Goal: Task Accomplishment & Management: Complete application form

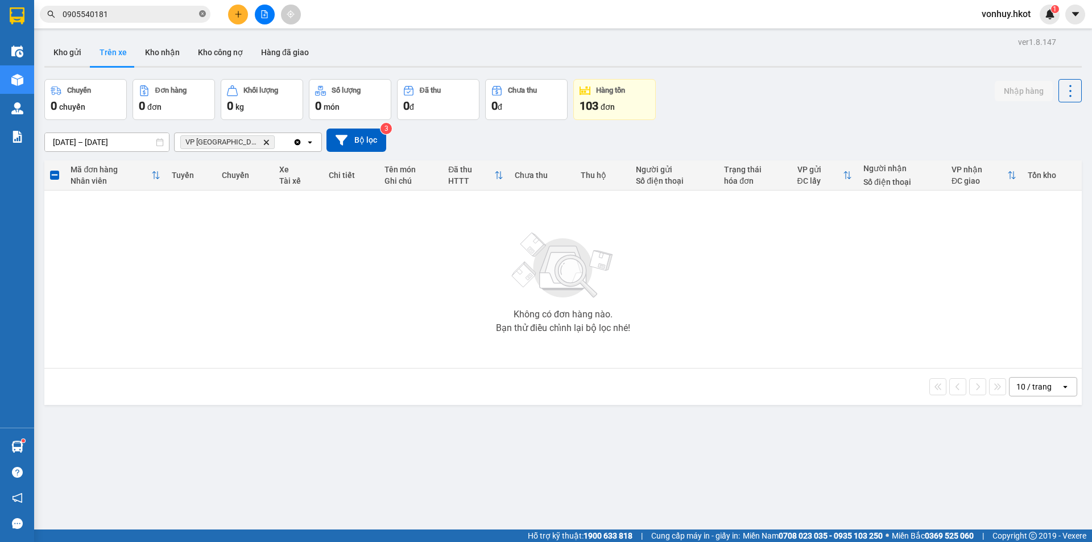
click at [202, 15] on icon "close-circle" at bounding box center [202, 13] width 7 height 7
paste input "70NHH0210250087"
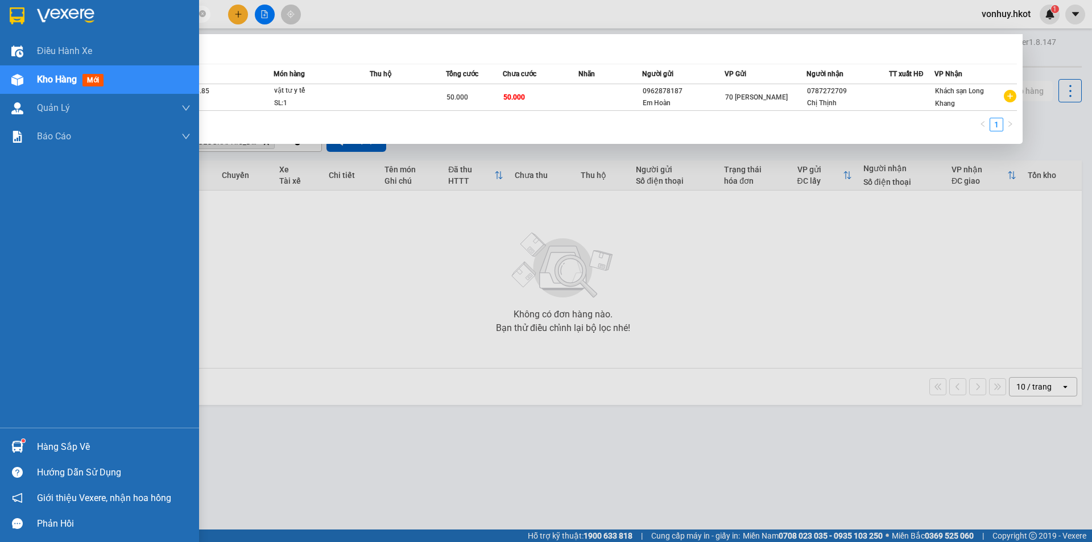
drag, startPoint x: 156, startPoint y: 18, endPoint x: 21, endPoint y: 18, distance: 134.7
click at [21, 18] on section "Kết quả tìm kiếm ( 1 ) Bộ lọc Mã ĐH Trạng thái Món hàng Thu hộ Tổng cước Chưa c…" at bounding box center [546, 271] width 1092 height 542
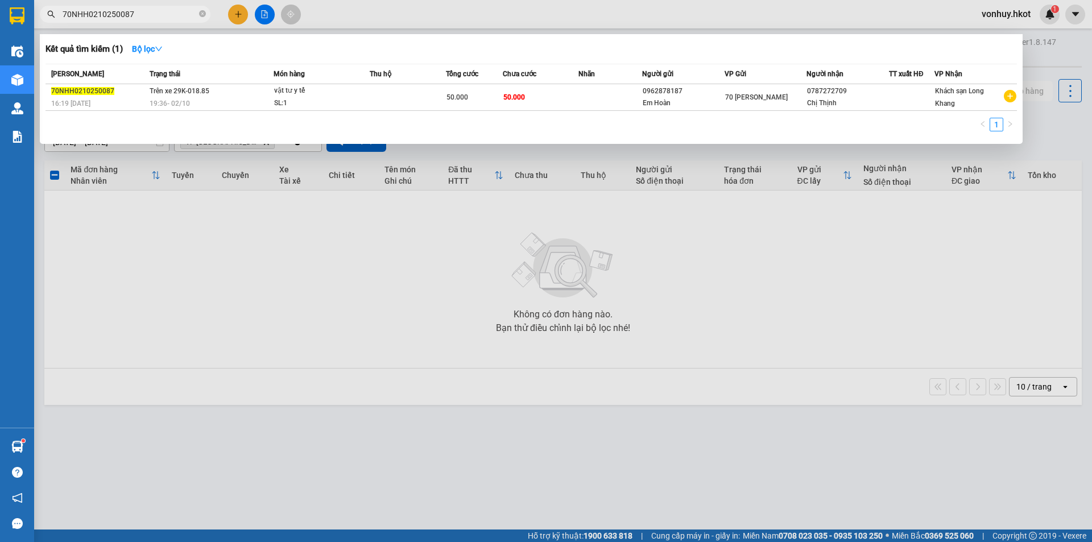
paste input "VPDN0910250076"
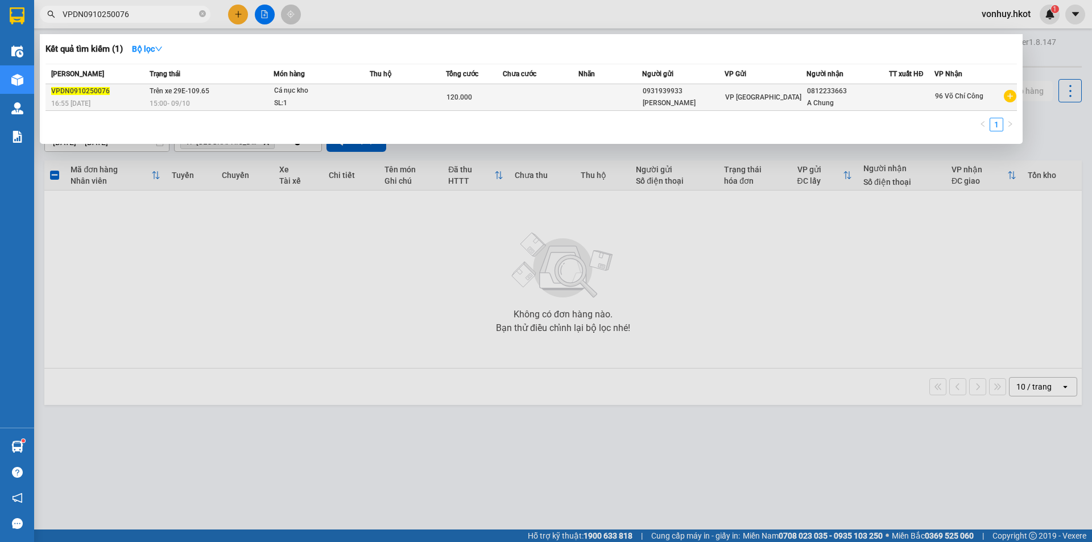
type input "VPDN0910250076"
click at [442, 98] on td at bounding box center [408, 97] width 76 height 27
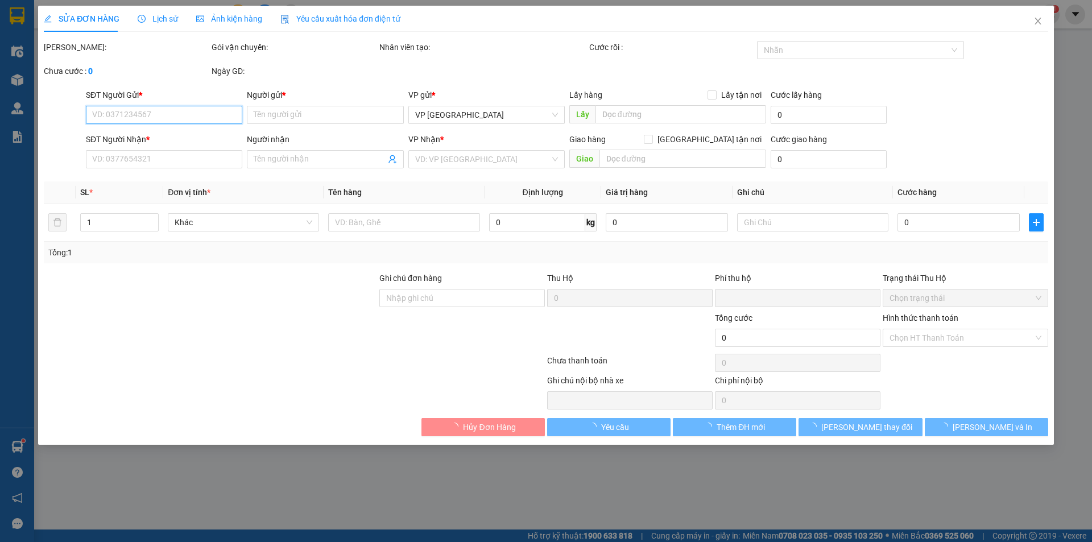
type input "0931939933"
type input "[PERSON_NAME]"
type input "0812233663"
type input "A Chung"
type input "0"
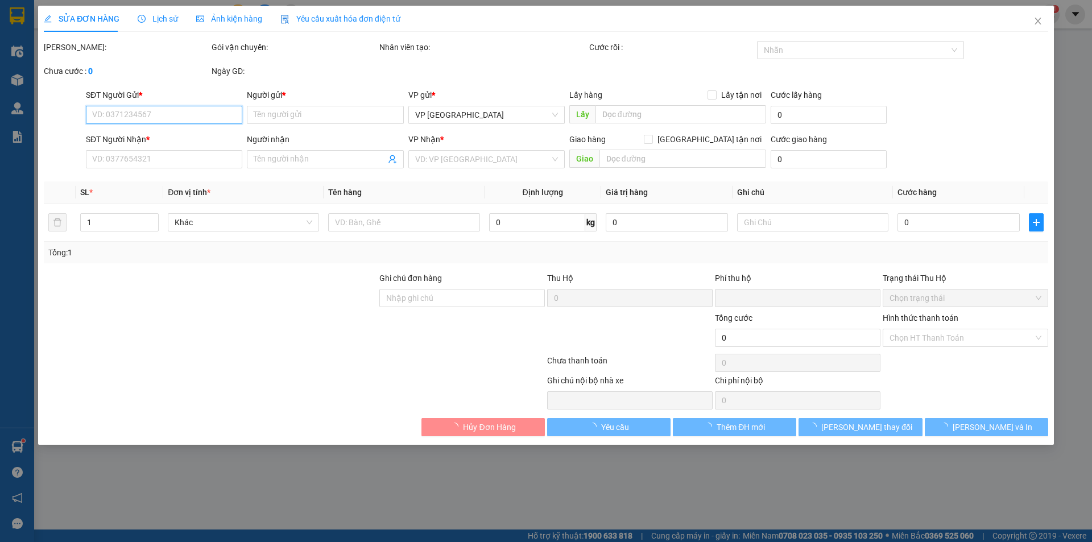
type input "120.000"
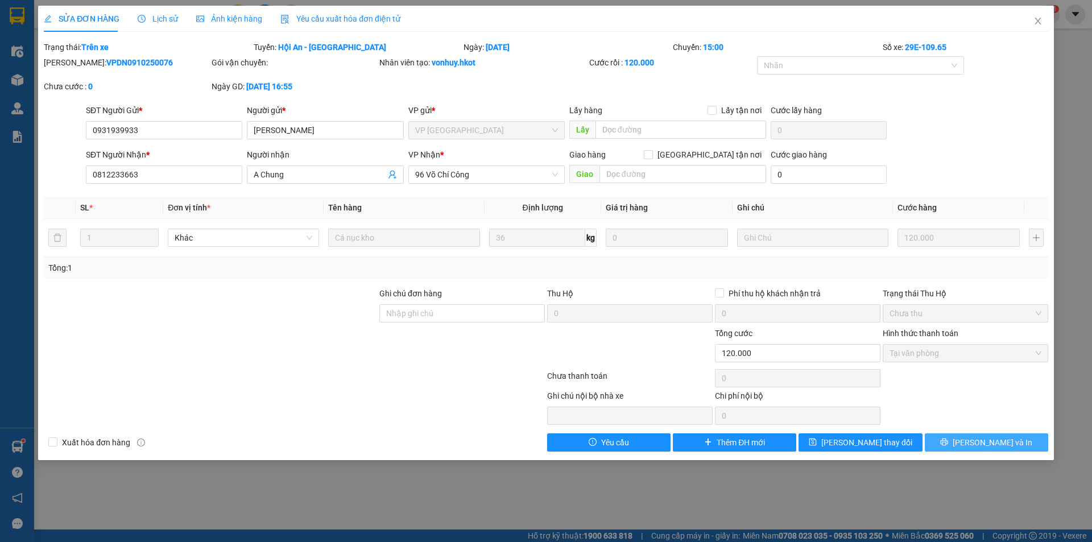
click at [980, 440] on span "[PERSON_NAME] và In" at bounding box center [992, 442] width 80 height 13
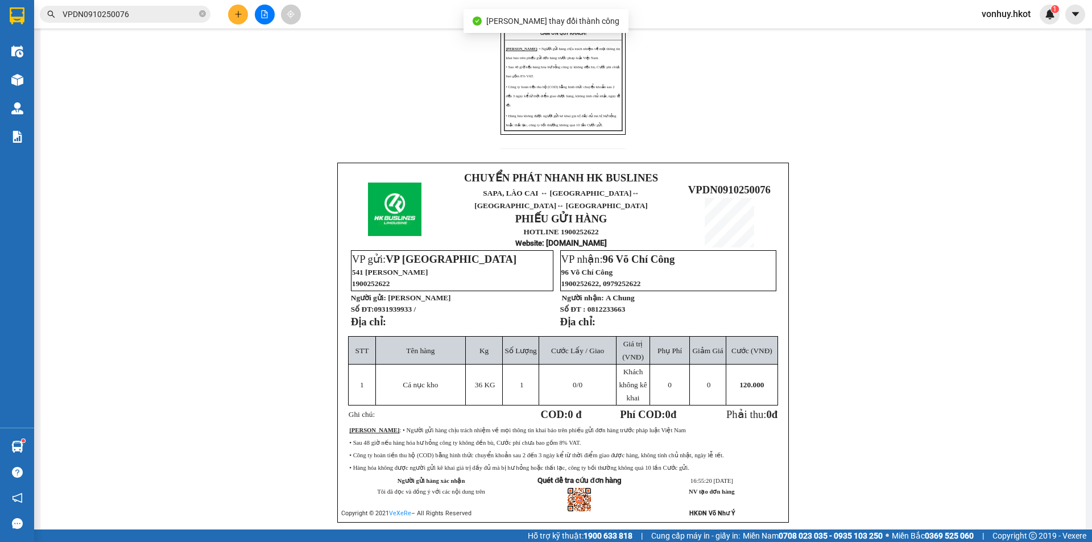
scroll to position [284, 0]
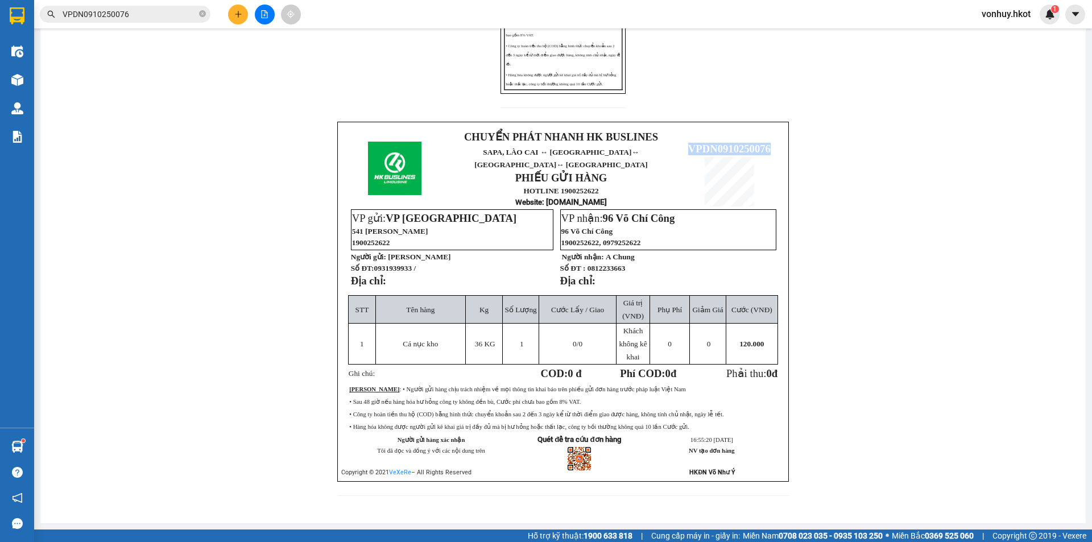
drag, startPoint x: 685, startPoint y: 141, endPoint x: 766, endPoint y: 146, distance: 80.9
click at [766, 146] on span "VPDN0910250076" at bounding box center [729, 149] width 82 height 12
copy span "VPDN0910250076"
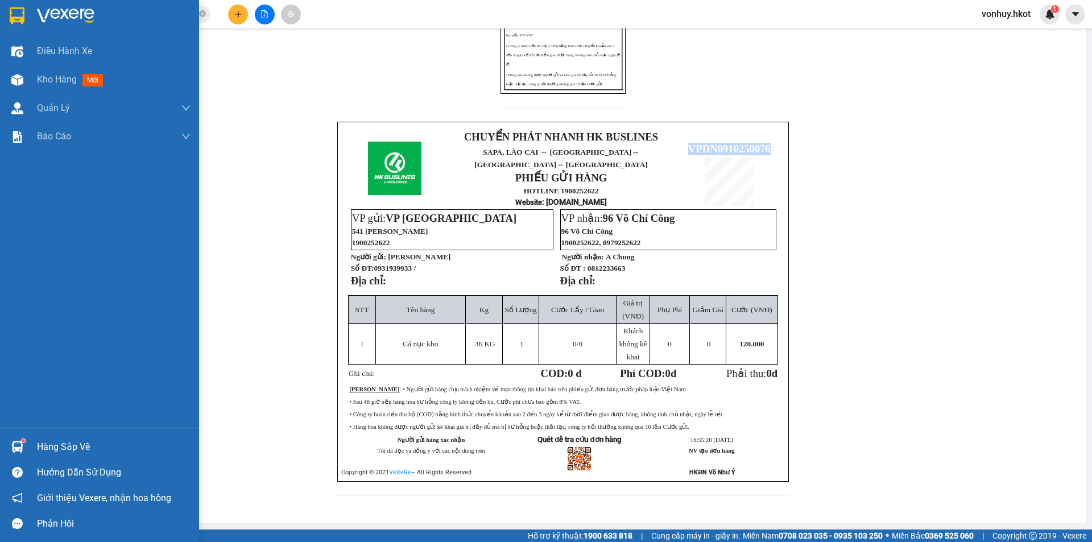
drag, startPoint x: 48, startPoint y: 76, endPoint x: 139, endPoint y: 0, distance: 119.1
click at [49, 77] on span "Kho hàng" at bounding box center [57, 79] width 40 height 11
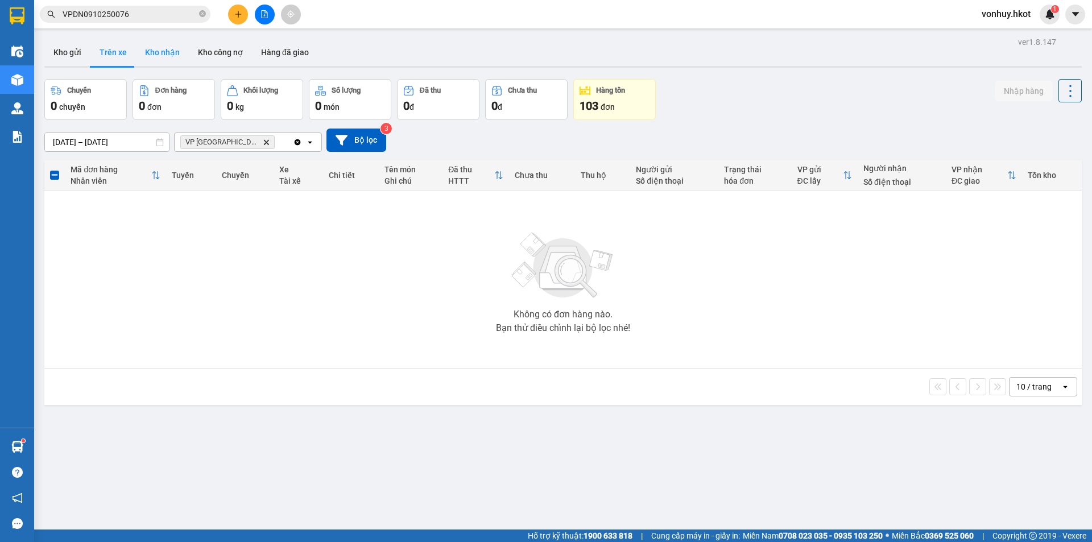
click at [165, 55] on button "Kho nhận" at bounding box center [162, 52] width 53 height 27
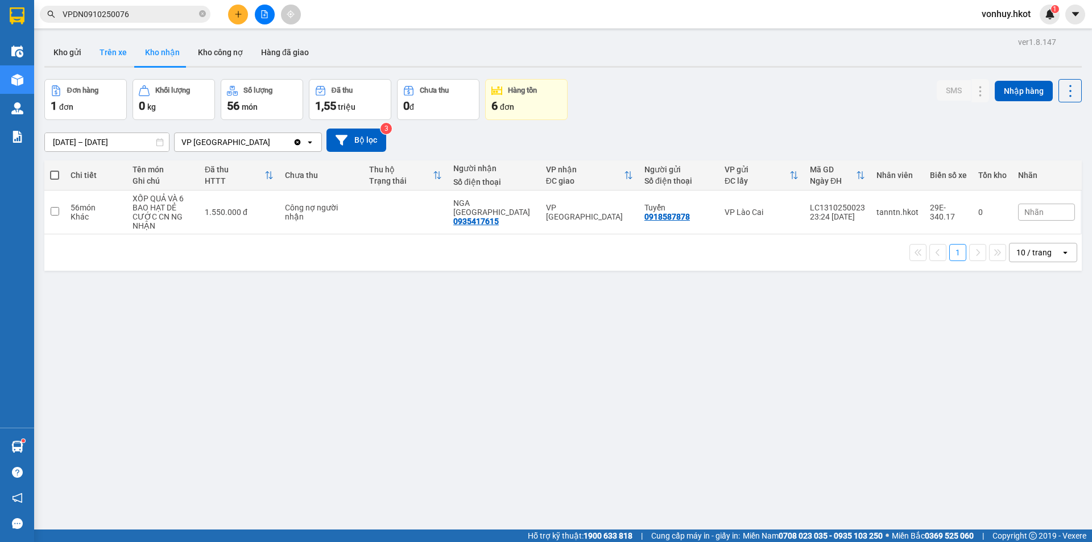
click at [111, 51] on button "Trên xe" at bounding box center [112, 52] width 45 height 27
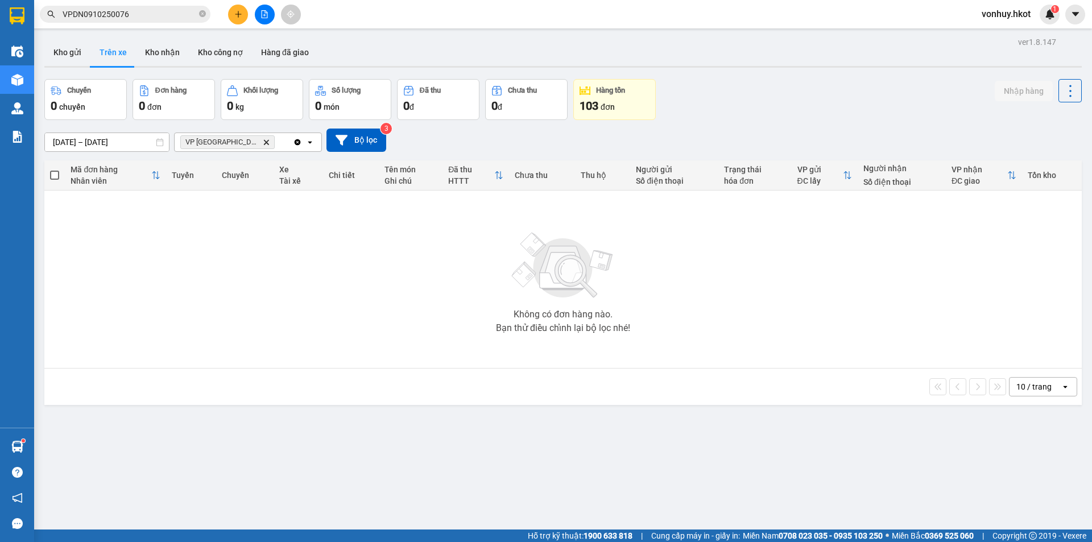
click at [264, 143] on icon "VP Đà Nẵng, close by backspace" at bounding box center [266, 141] width 5 height 5
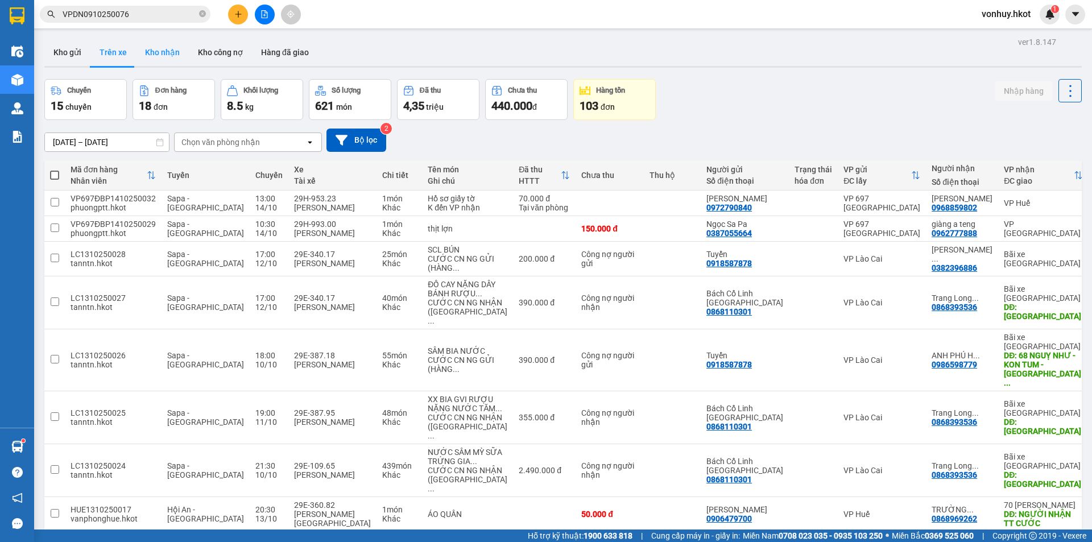
click at [172, 55] on button "Kho nhận" at bounding box center [162, 52] width 53 height 27
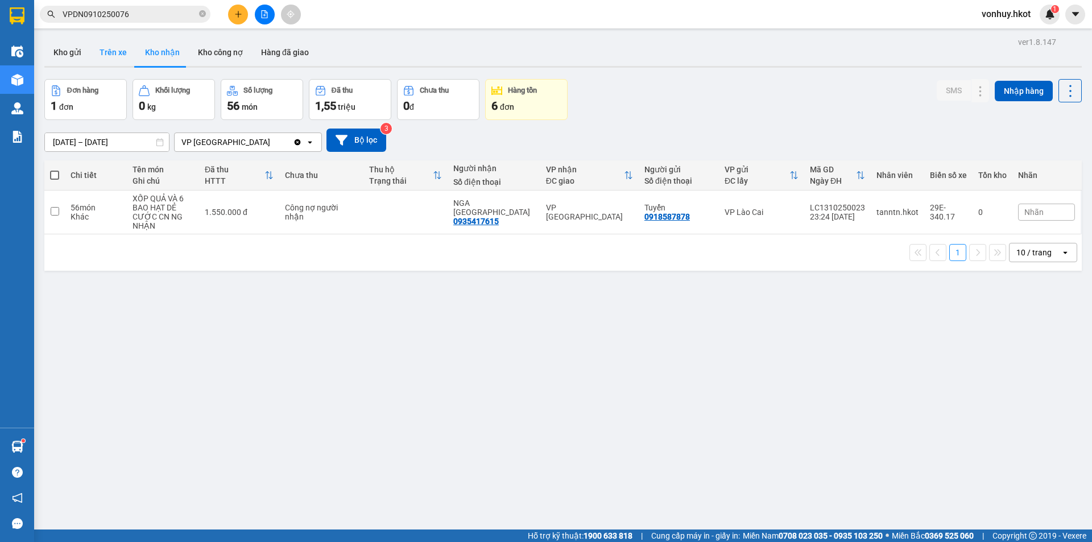
click at [115, 55] on button "Trên xe" at bounding box center [112, 52] width 45 height 27
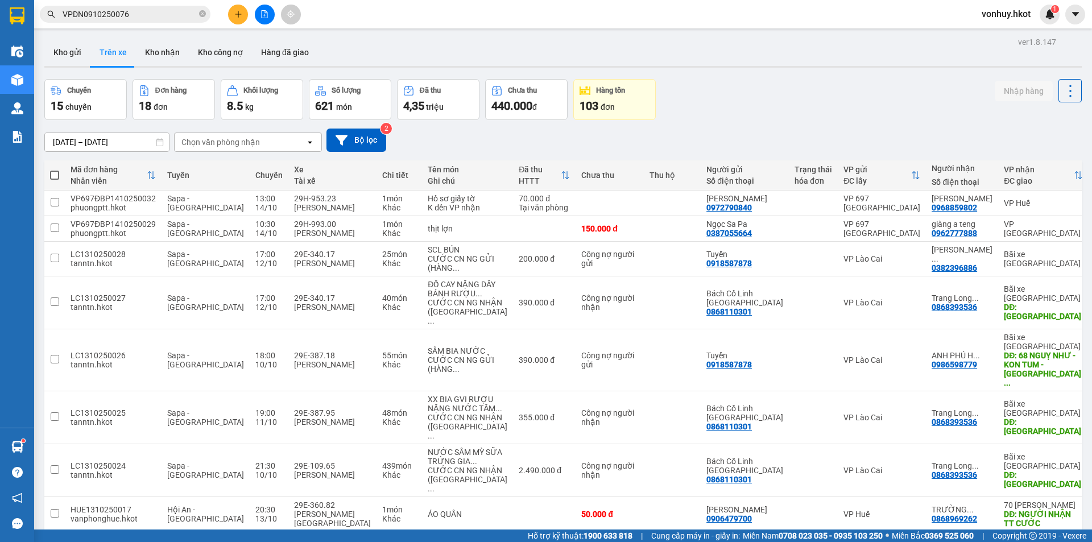
click at [223, 138] on div "Chọn văn phòng nhận" at bounding box center [220, 141] width 78 height 11
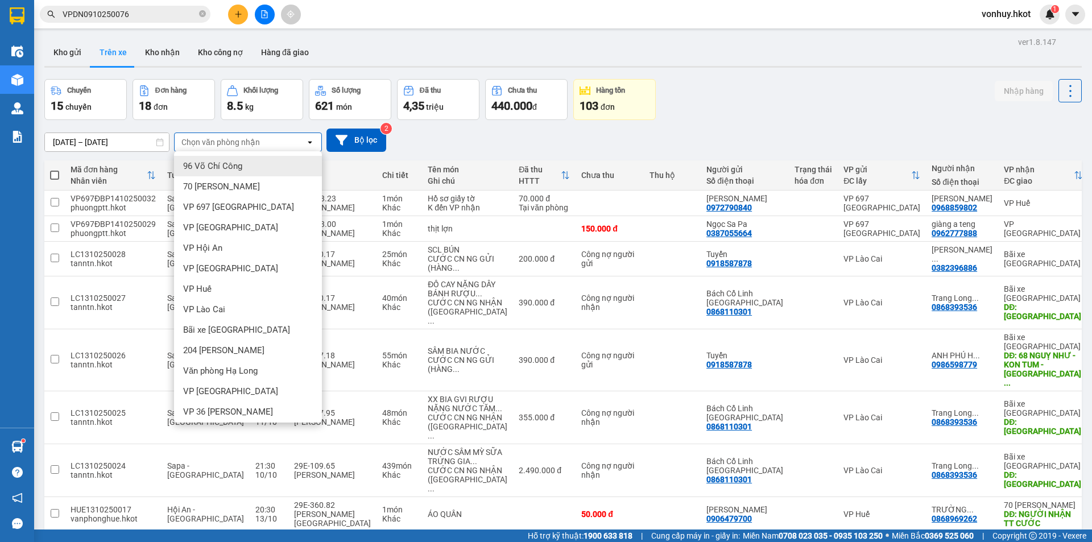
type input "d"
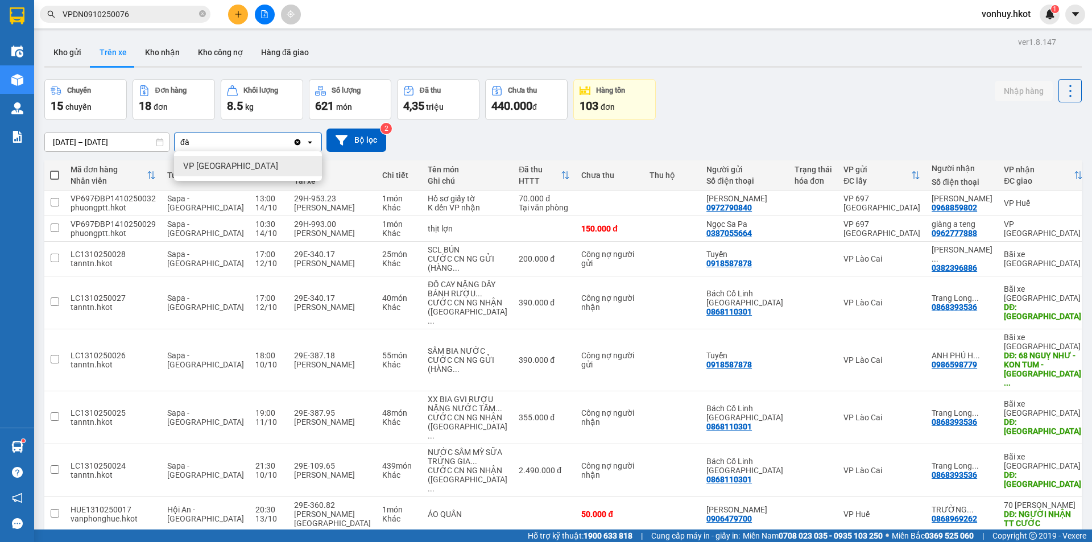
type input "đà"
click at [218, 162] on span "VP [GEOGRAPHIC_DATA]" at bounding box center [230, 165] width 95 height 11
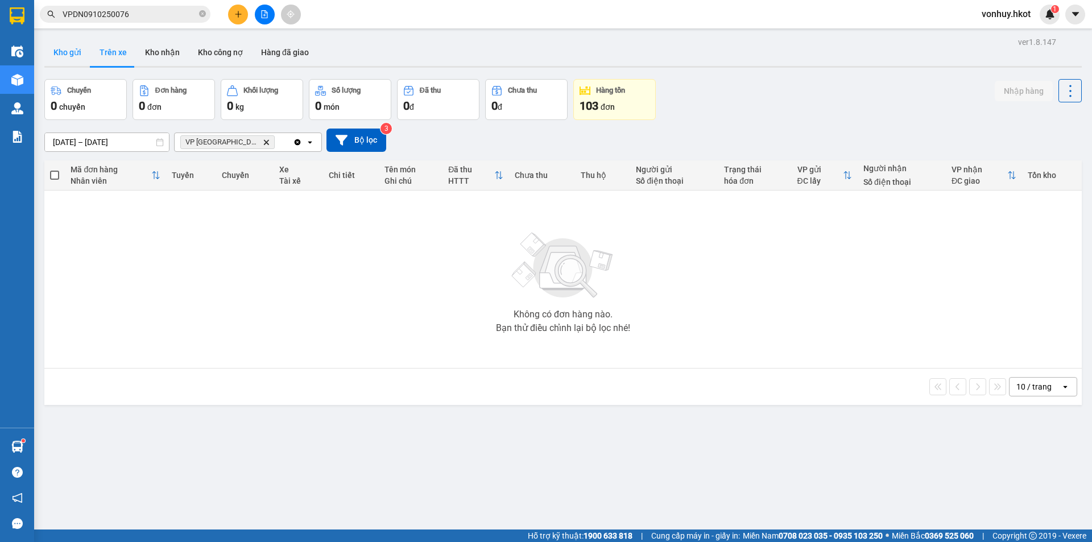
click at [63, 49] on button "Kho gửi" at bounding box center [67, 52] width 46 height 27
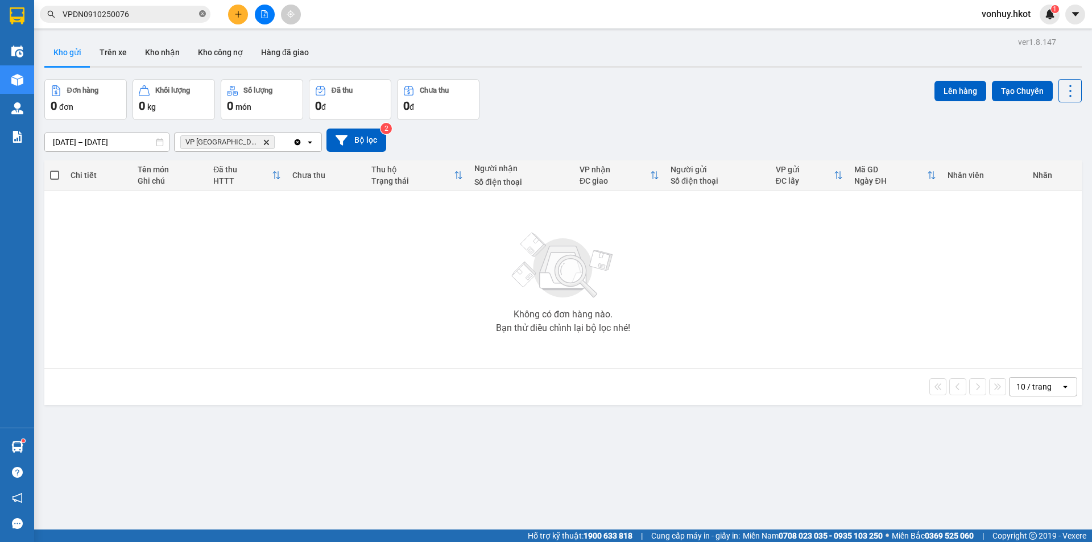
click at [204, 16] on icon "close-circle" at bounding box center [202, 13] width 7 height 7
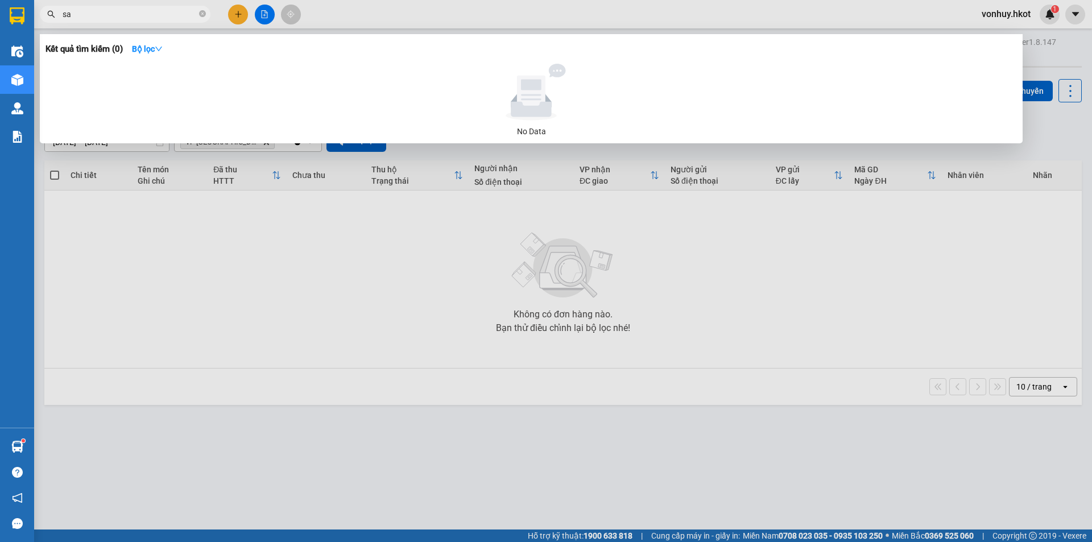
type input "s"
type input "r"
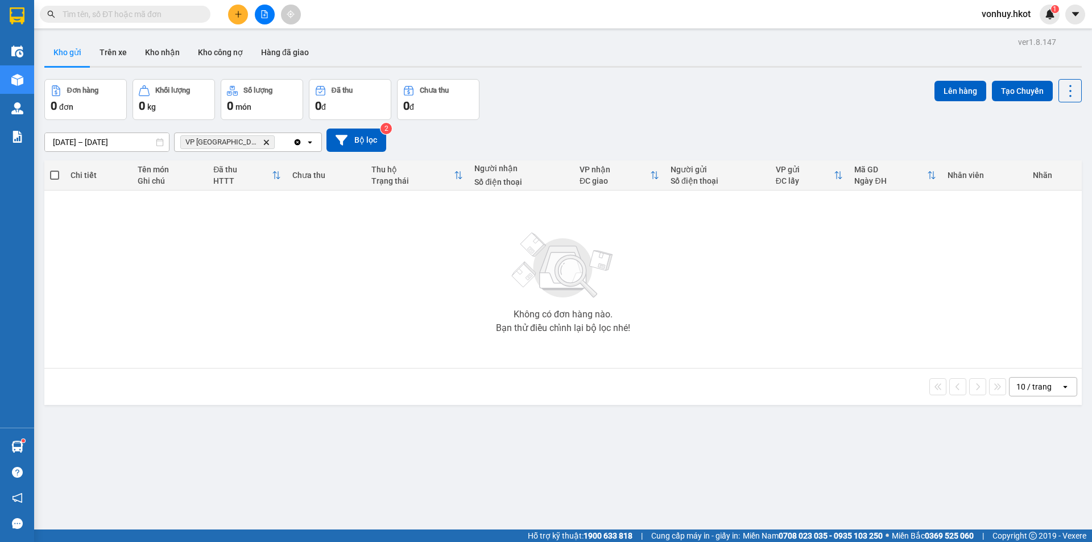
click at [264, 141] on icon "VP Đà Nẵng, close by backspace" at bounding box center [266, 141] width 5 height 5
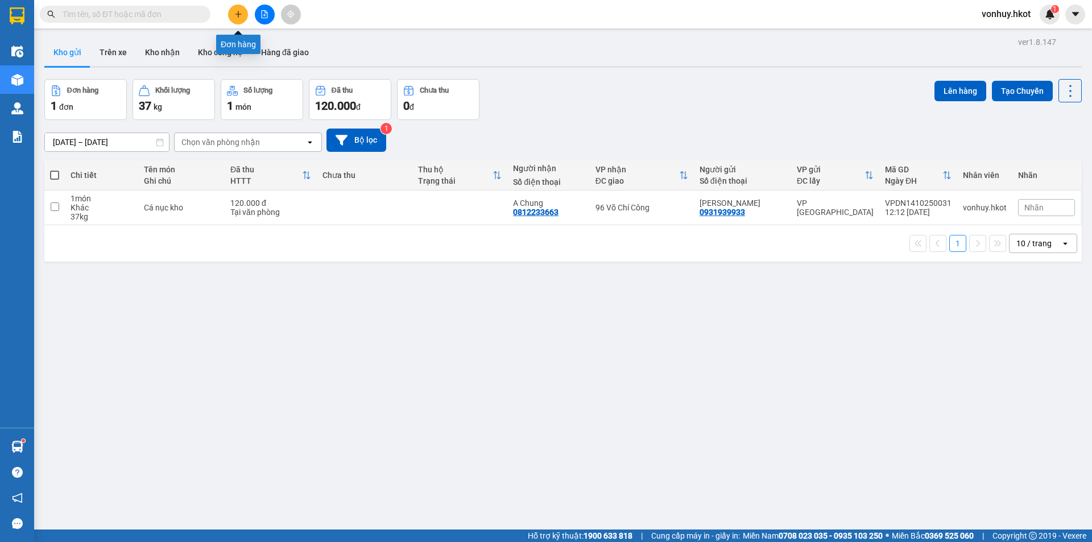
click at [235, 13] on icon "plus" at bounding box center [238, 14] width 8 height 8
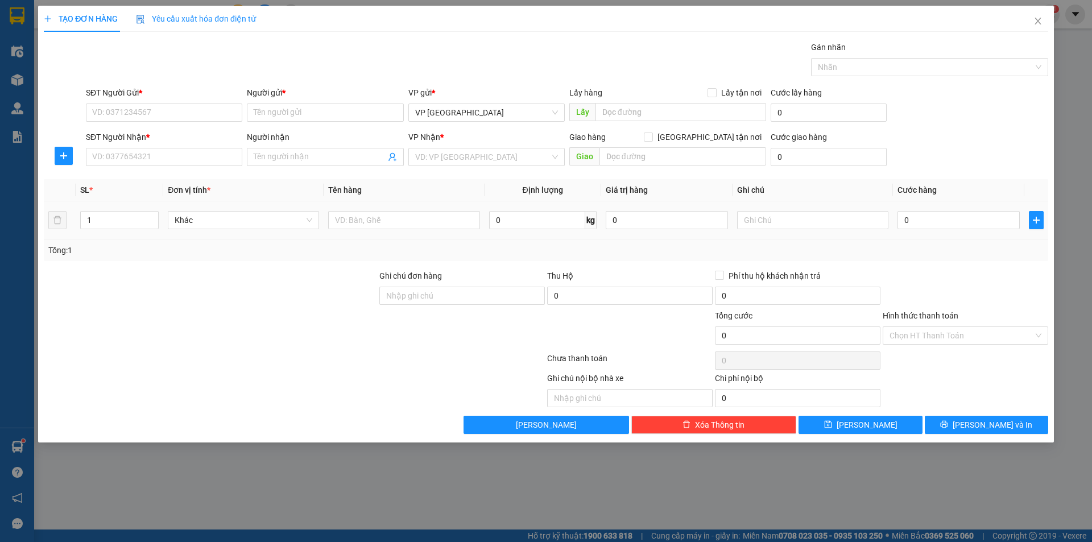
click at [377, 231] on div at bounding box center [403, 220] width 151 height 23
click at [377, 221] on input "text" at bounding box center [403, 220] width 151 height 18
type input "Hàng đông lạnh"
click at [351, 112] on input "Người gửi *" at bounding box center [325, 112] width 156 height 18
type input "[PERSON_NAME]"
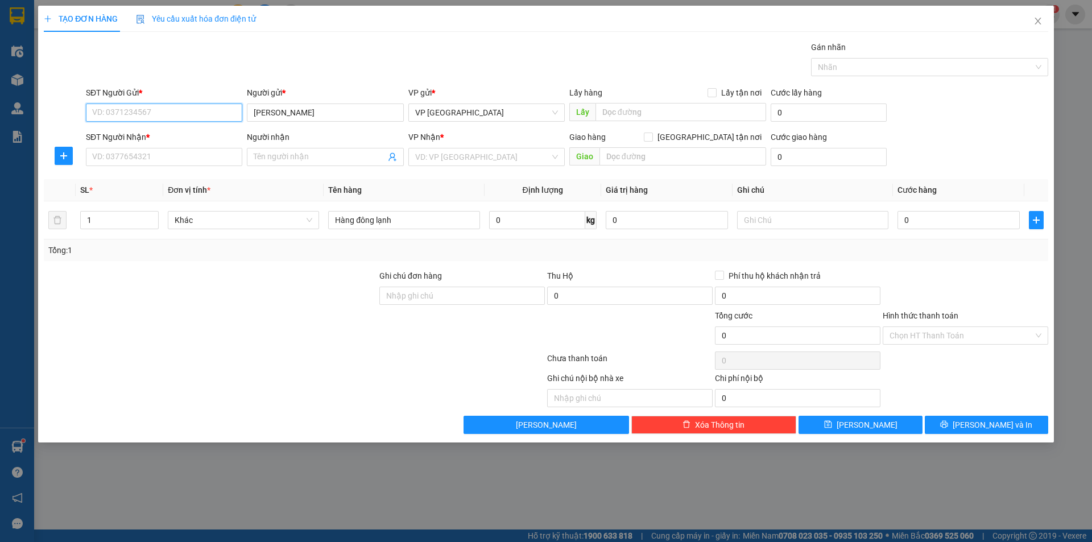
click at [143, 114] on input "SĐT Người Gửi *" at bounding box center [164, 112] width 156 height 18
type input "0931246079"
click at [151, 135] on div "0931246079 - [GEOGRAPHIC_DATA]" at bounding box center [164, 135] width 143 height 13
type input "[GEOGRAPHIC_DATA]"
type input "0931246079"
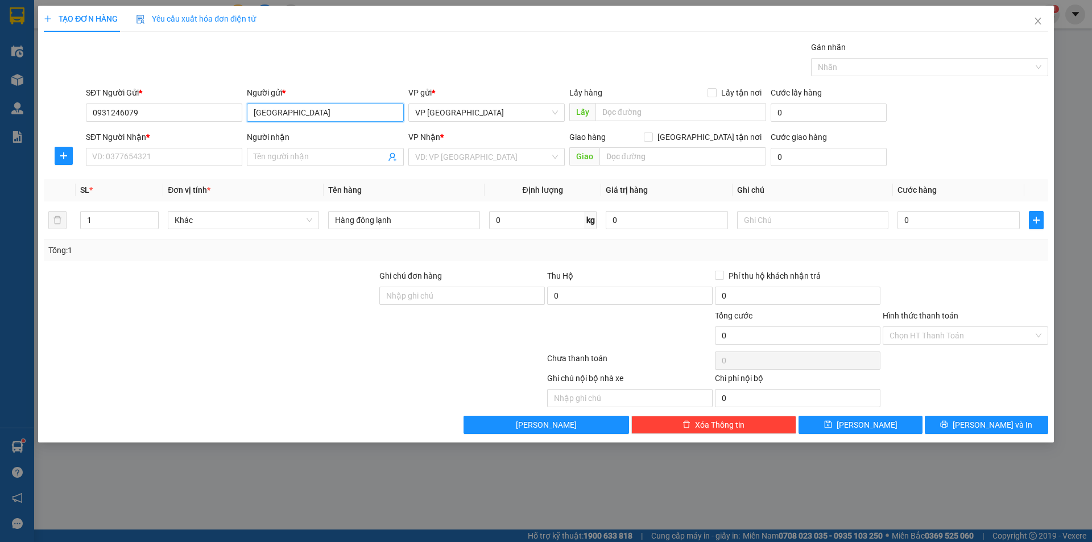
drag, startPoint x: 300, startPoint y: 117, endPoint x: 248, endPoint y: 118, distance: 51.7
click at [248, 118] on input "[GEOGRAPHIC_DATA]" at bounding box center [325, 112] width 156 height 18
click at [284, 159] on input "Người nhận" at bounding box center [319, 157] width 131 height 13
paste input "[GEOGRAPHIC_DATA]"
type input "[GEOGRAPHIC_DATA]"
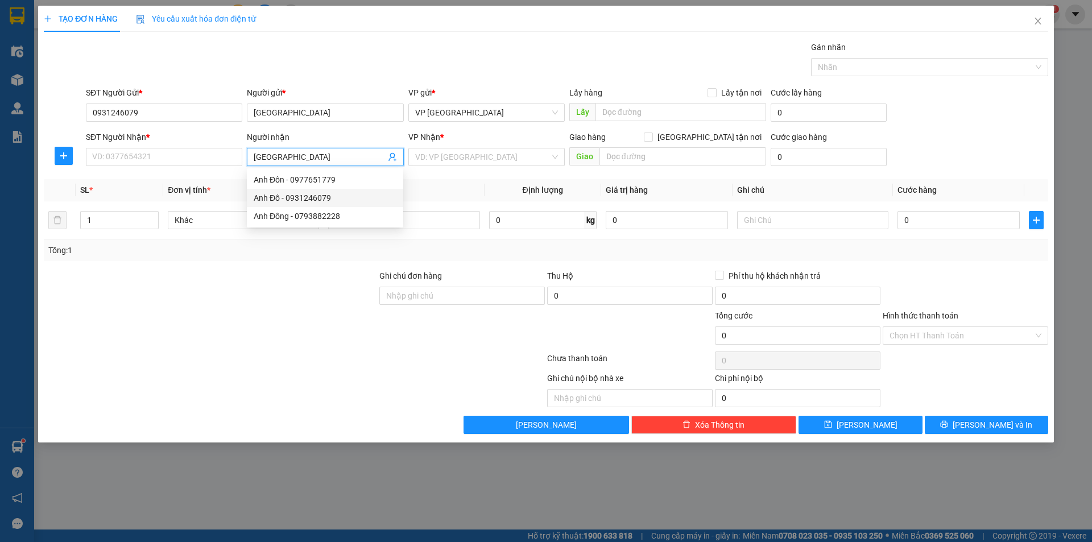
click at [304, 194] on div "Anh Đô - 0931246079" at bounding box center [325, 198] width 143 height 13
type input "0931246079"
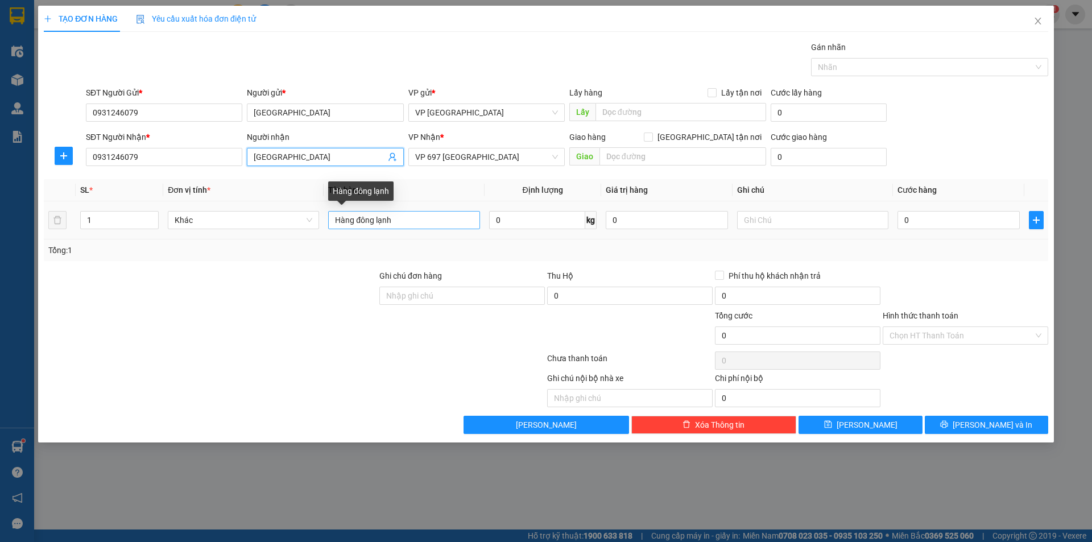
type input "[GEOGRAPHIC_DATA]"
drag, startPoint x: 353, startPoint y: 221, endPoint x: 341, endPoint y: 222, distance: 12.0
click at [341, 222] on input "Hàng đông lạnh" at bounding box center [403, 220] width 151 height 18
type input "Hải sản đông lạnh"
click at [927, 212] on input "0" at bounding box center [958, 220] width 122 height 18
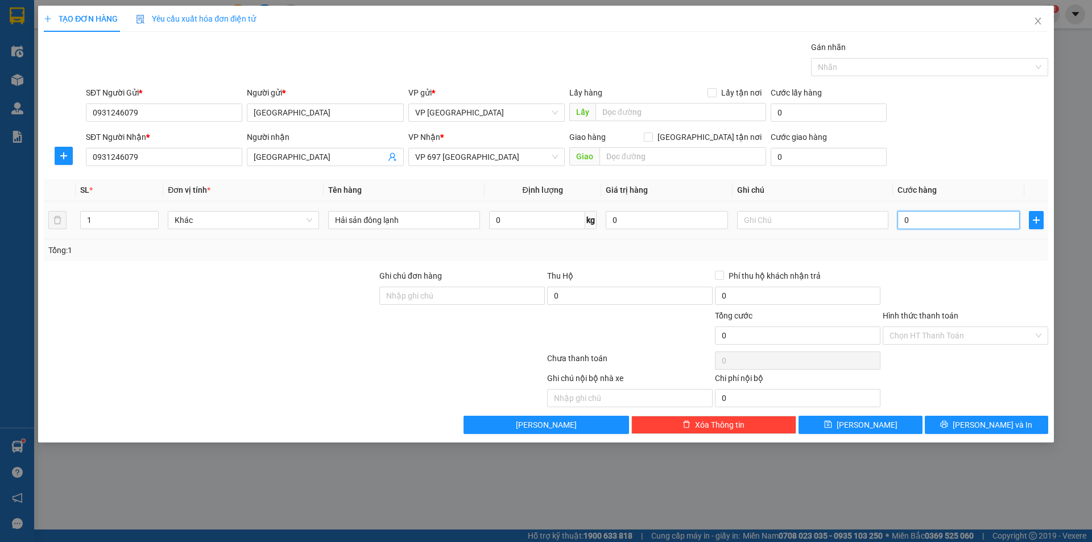
type input "2"
type input "20"
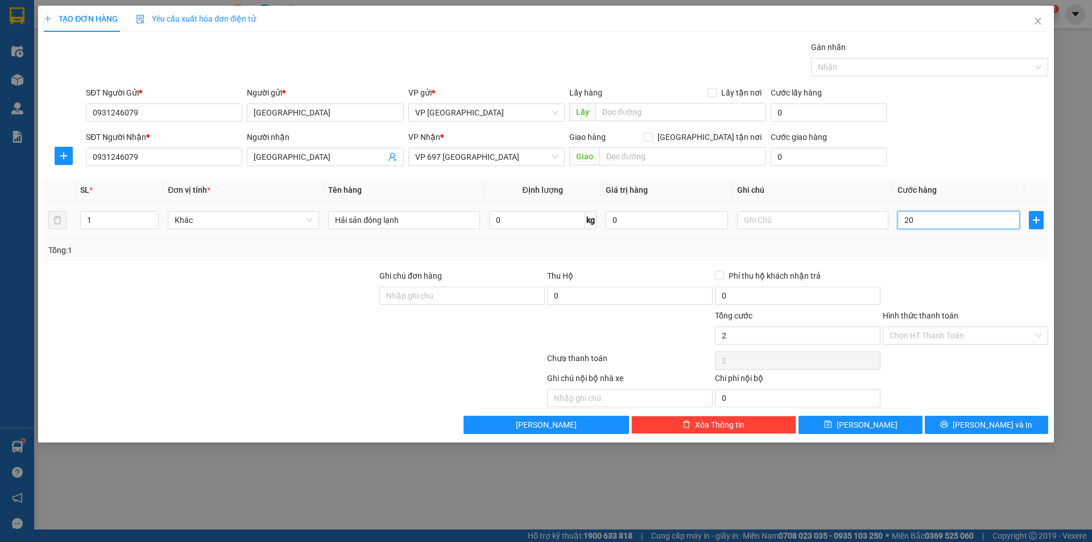
type input "20"
type input "200"
type input "2.000"
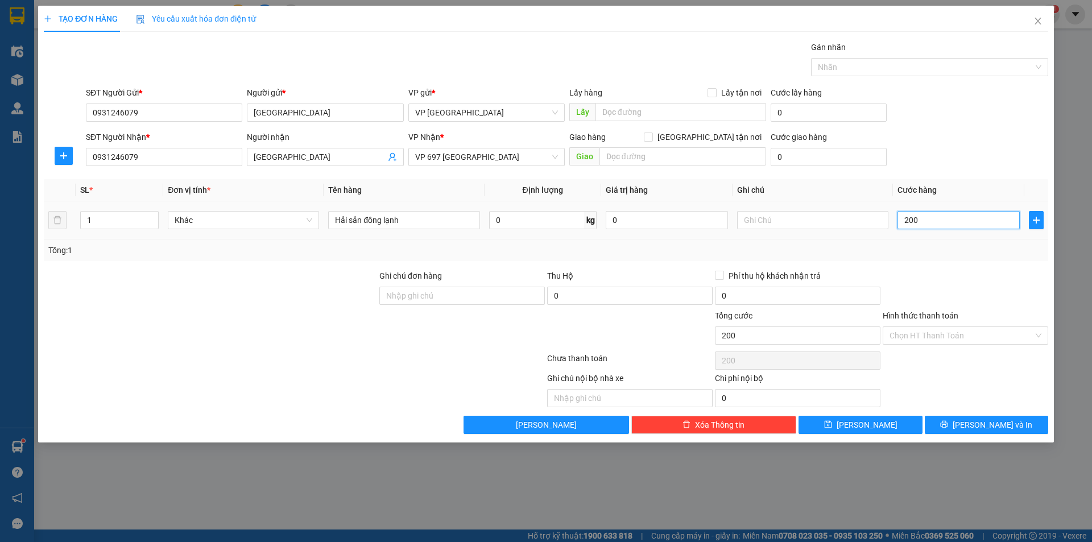
type input "2.000"
type input "20.000"
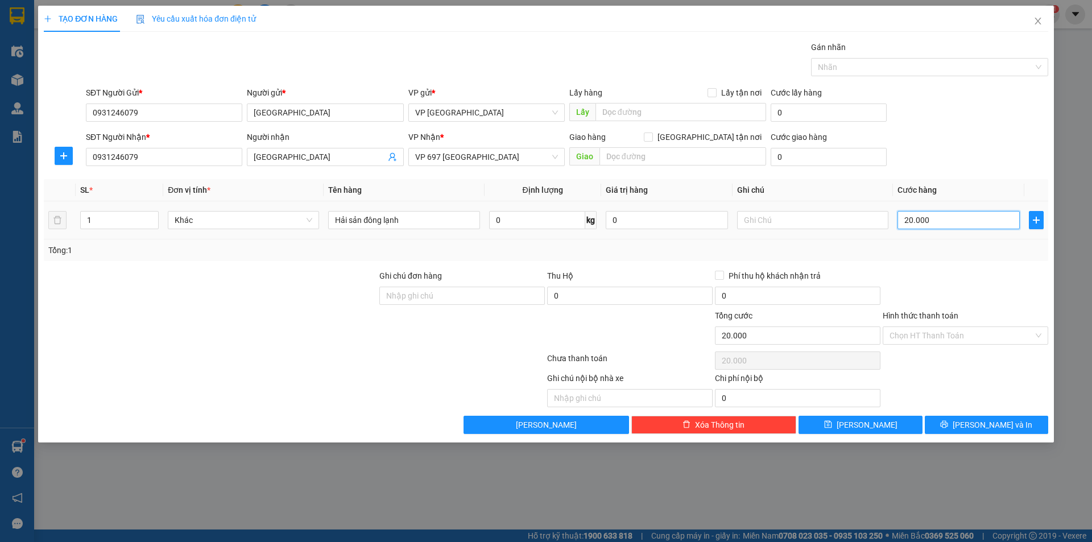
type input "200.000"
click at [996, 421] on span "[PERSON_NAME] và In" at bounding box center [992, 424] width 80 height 13
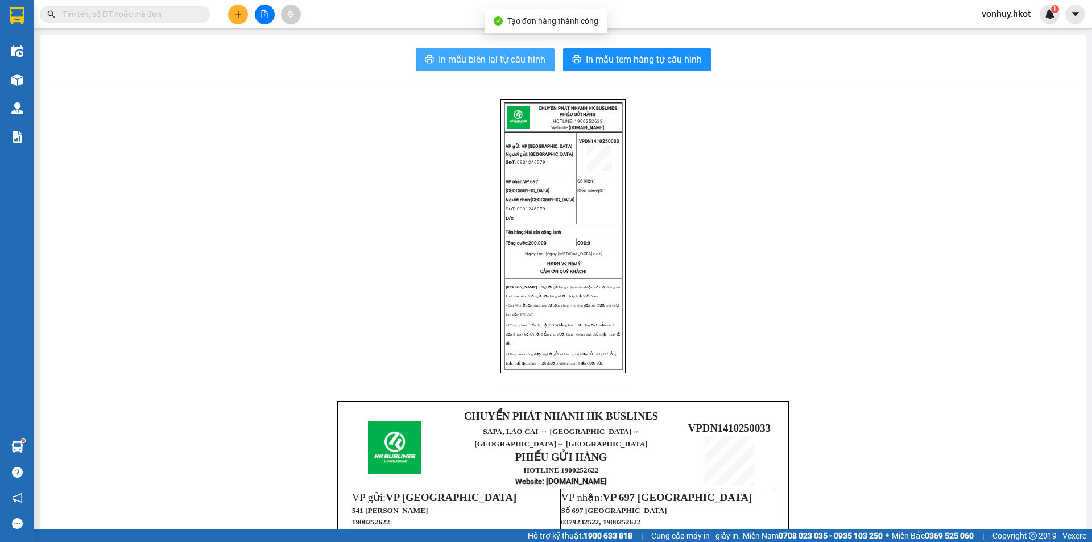
click at [473, 67] on button "In mẫu biên lai tự cấu hình" at bounding box center [485, 59] width 139 height 23
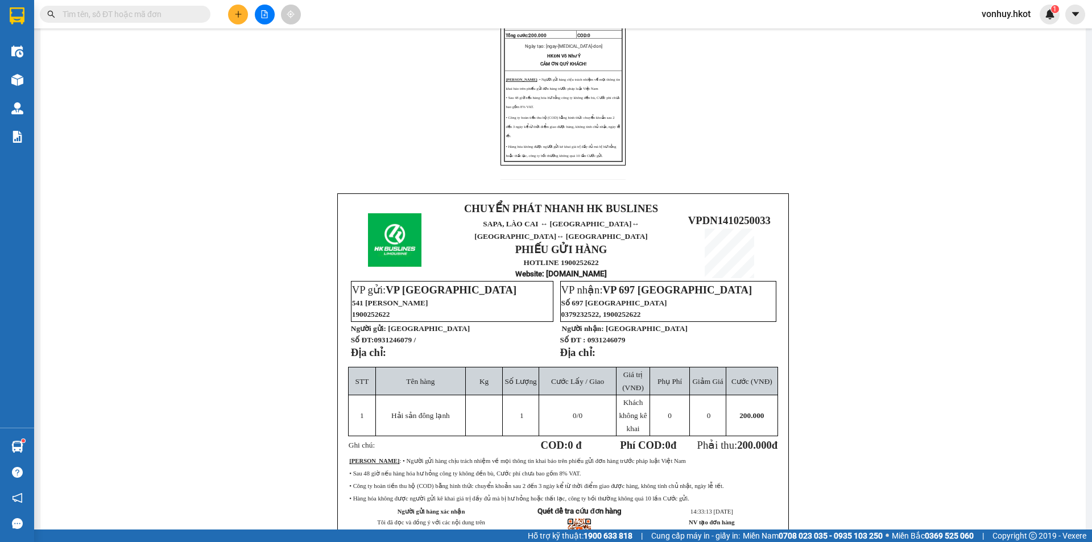
scroll to position [227, 0]
